Goal: Obtain resource: Obtain resource

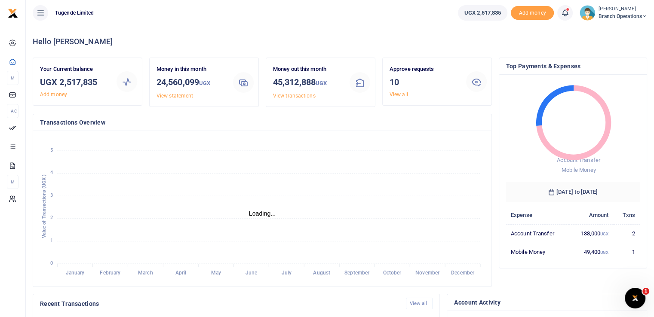
scroll to position [7, 7]
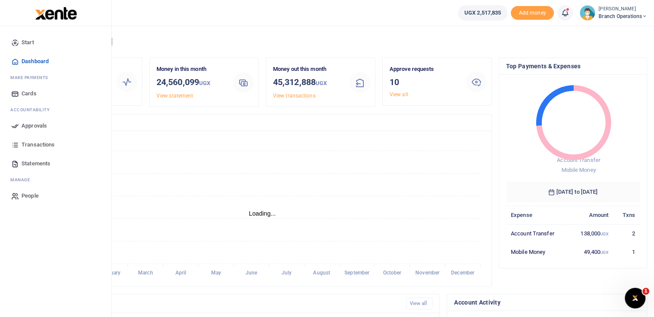
click at [20, 125] on link "Approvals" at bounding box center [56, 126] width 98 height 19
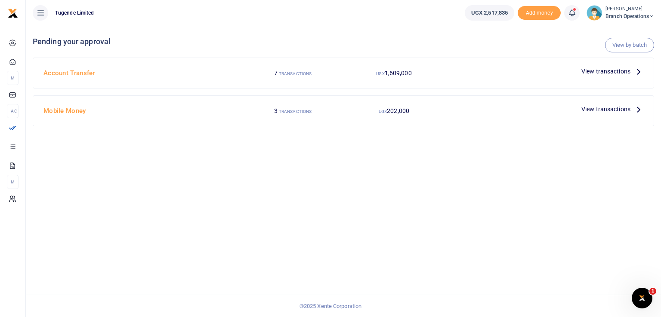
click at [596, 112] on span "View transactions" at bounding box center [605, 109] width 49 height 9
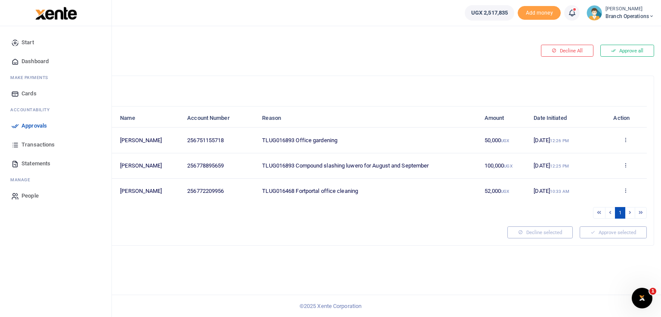
click at [15, 144] on icon at bounding box center [15, 145] width 8 height 8
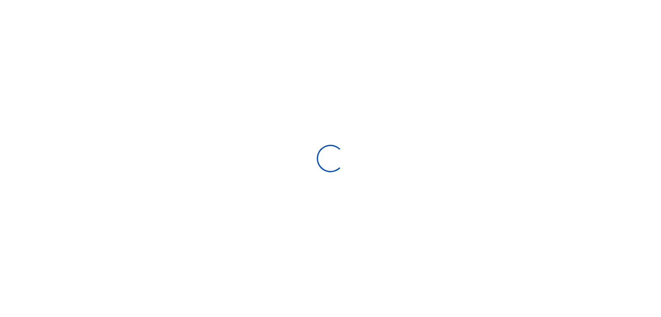
select select
type input "08/31/2025 - 09/29/2025"
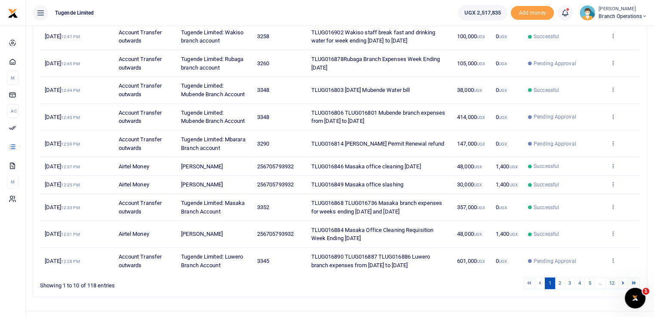
scroll to position [152, 0]
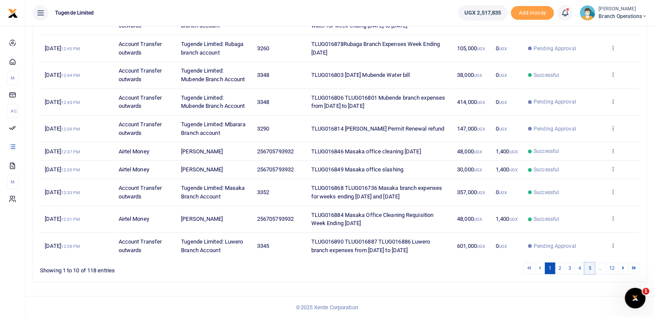
click at [587, 269] on link "5" at bounding box center [590, 269] width 10 height 12
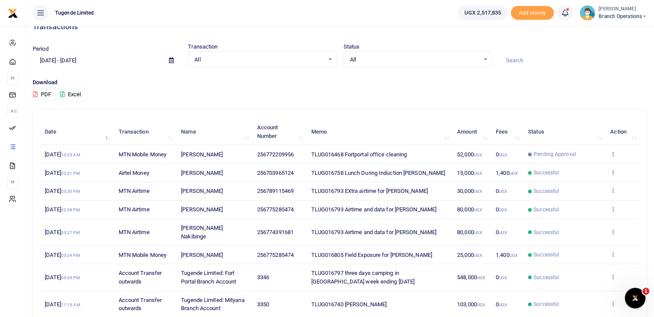
scroll to position [0, 0]
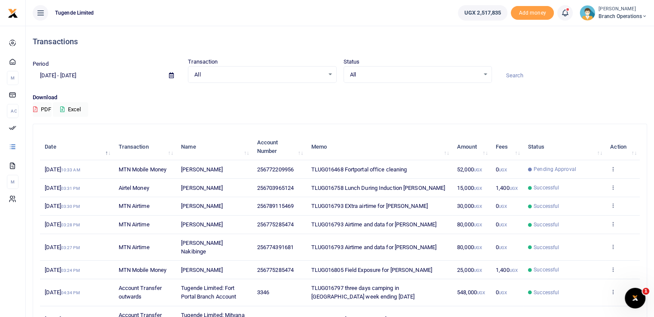
click at [511, 73] on input at bounding box center [573, 75] width 148 height 15
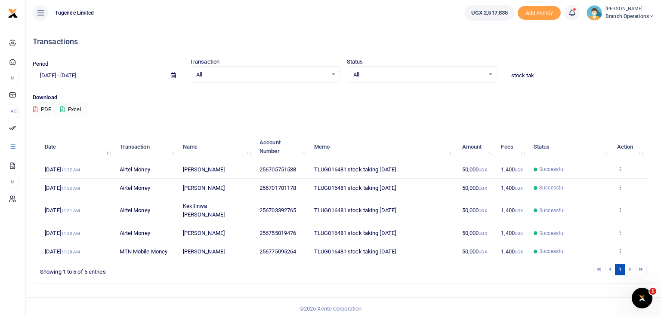
type input "stock tak"
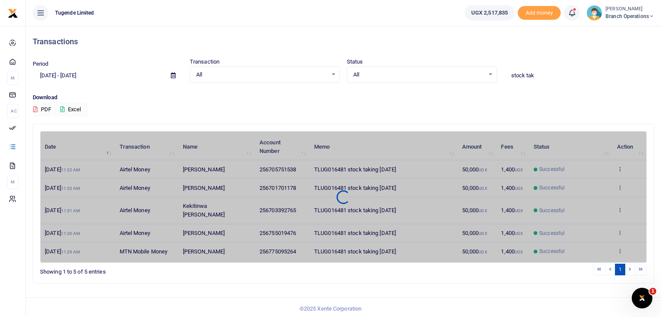
click at [618, 167] on div "Date Transaction Name Account Number Memo Amount Fees Status Action 2nd Sep 202…" at bounding box center [343, 197] width 606 height 132
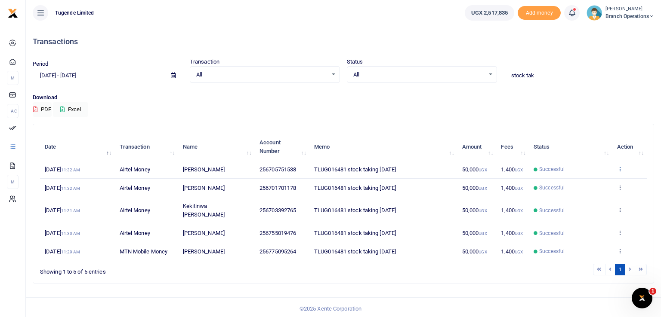
click at [619, 169] on icon at bounding box center [620, 169] width 6 height 6
click at [579, 185] on link "View details" at bounding box center [588, 183] width 68 height 12
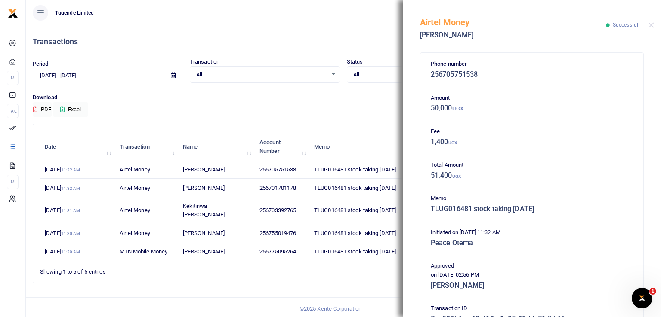
scroll to position [140, 0]
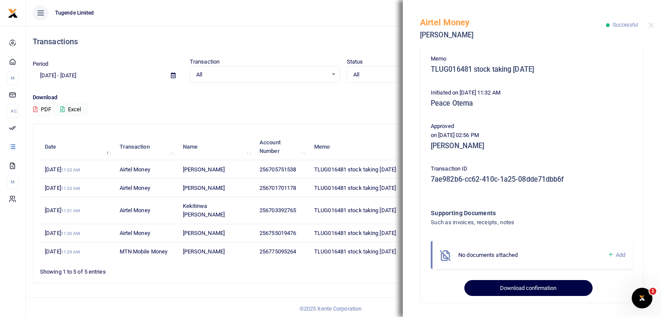
click at [506, 289] on button "Download confirmation" at bounding box center [528, 288] width 128 height 16
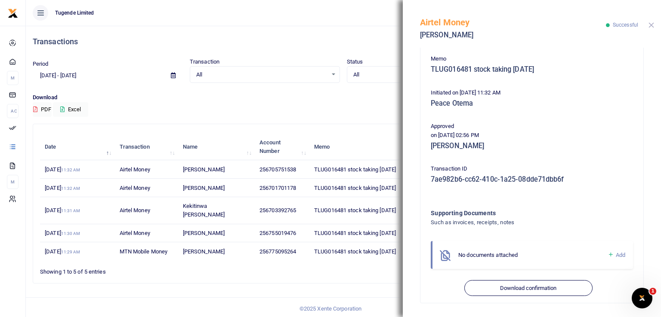
click at [651, 23] on button "Close" at bounding box center [651, 25] width 6 height 6
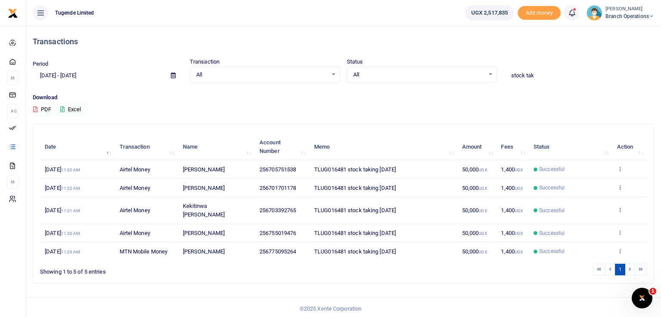
click at [617, 187] on icon at bounding box center [620, 188] width 6 height 6
click at [582, 202] on link "View details" at bounding box center [588, 202] width 68 height 12
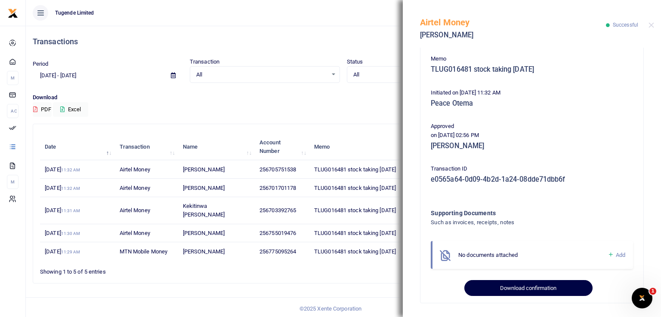
click at [514, 288] on button "Download confirmation" at bounding box center [528, 288] width 128 height 16
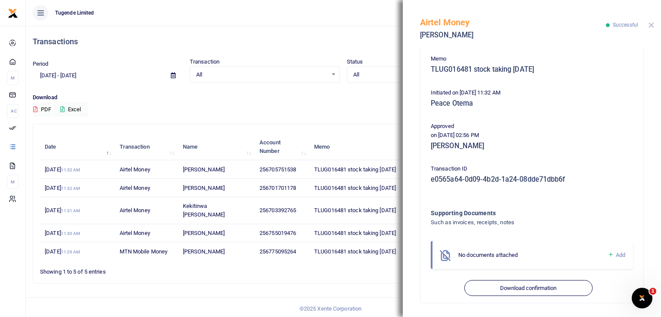
click at [652, 23] on button "Close" at bounding box center [651, 25] width 6 height 6
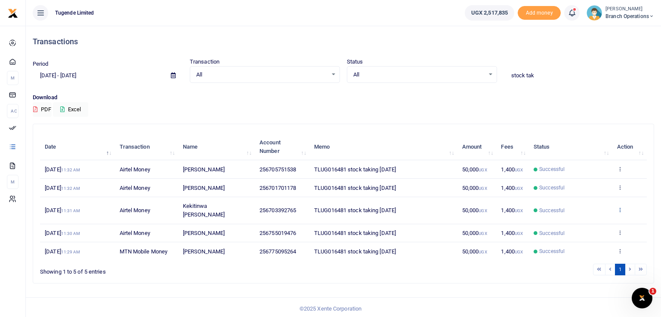
click at [619, 207] on icon at bounding box center [620, 210] width 6 height 6
click at [575, 220] on link "View details" at bounding box center [588, 220] width 68 height 12
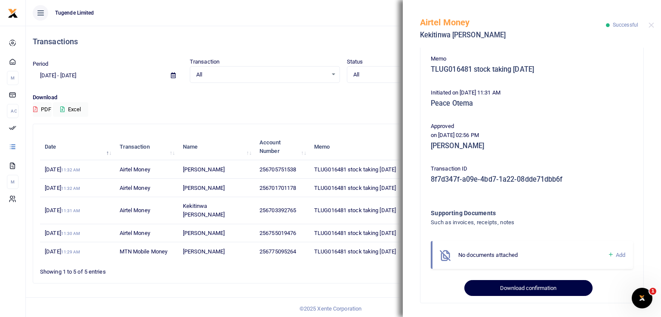
click at [508, 286] on button "Download confirmation" at bounding box center [528, 288] width 128 height 16
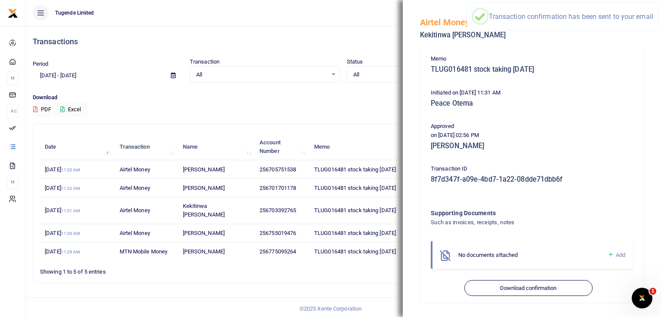
click at [360, 268] on div "Search: stock tak Date Transaction Name Account Number Memo Amount Fees Status …" at bounding box center [343, 203] width 620 height 159
click at [360, 273] on div "Search: stock tak Date Transaction Name Account Number Memo Amount Fees Status …" at bounding box center [343, 203] width 620 height 159
click at [651, 26] on button "Close" at bounding box center [651, 25] width 6 height 6
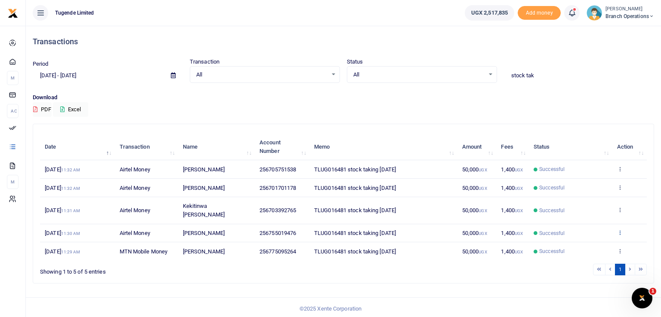
click at [619, 230] on icon at bounding box center [620, 233] width 6 height 6
click at [575, 239] on link "View details" at bounding box center [588, 238] width 68 height 12
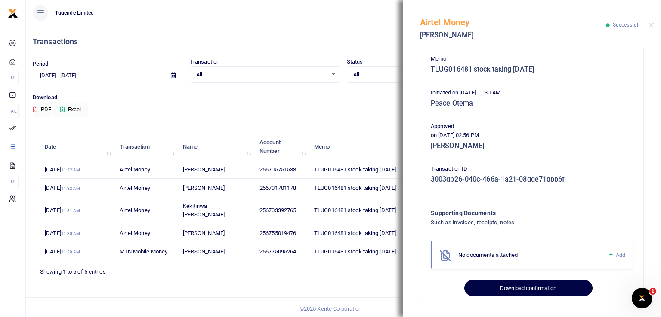
click at [502, 283] on button "Download confirmation" at bounding box center [528, 288] width 128 height 16
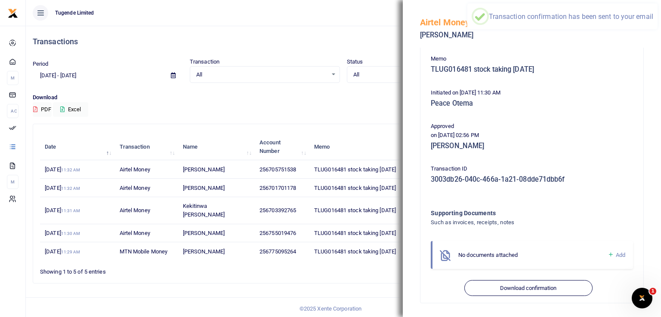
click at [289, 278] on div "Search: stock tak Date Transaction Name Account Number Memo Amount Fees Status …" at bounding box center [343, 207] width 628 height 167
click at [650, 26] on button "Close" at bounding box center [651, 25] width 6 height 6
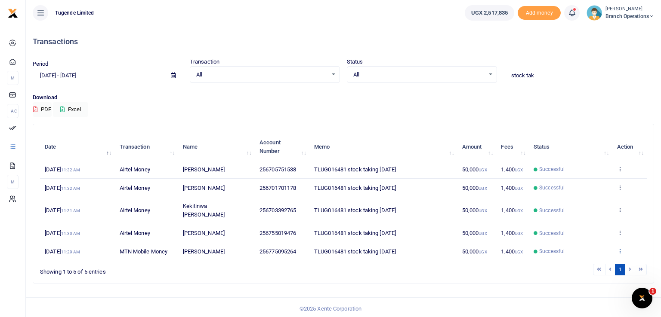
click at [620, 248] on icon at bounding box center [620, 251] width 6 height 6
click at [580, 213] on link "View details" at bounding box center [588, 219] width 68 height 12
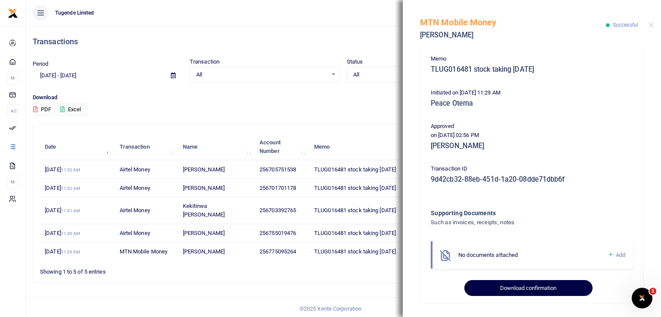
click at [511, 289] on button "Download confirmation" at bounding box center [528, 288] width 128 height 16
